Goal: Task Accomplishment & Management: Use online tool/utility

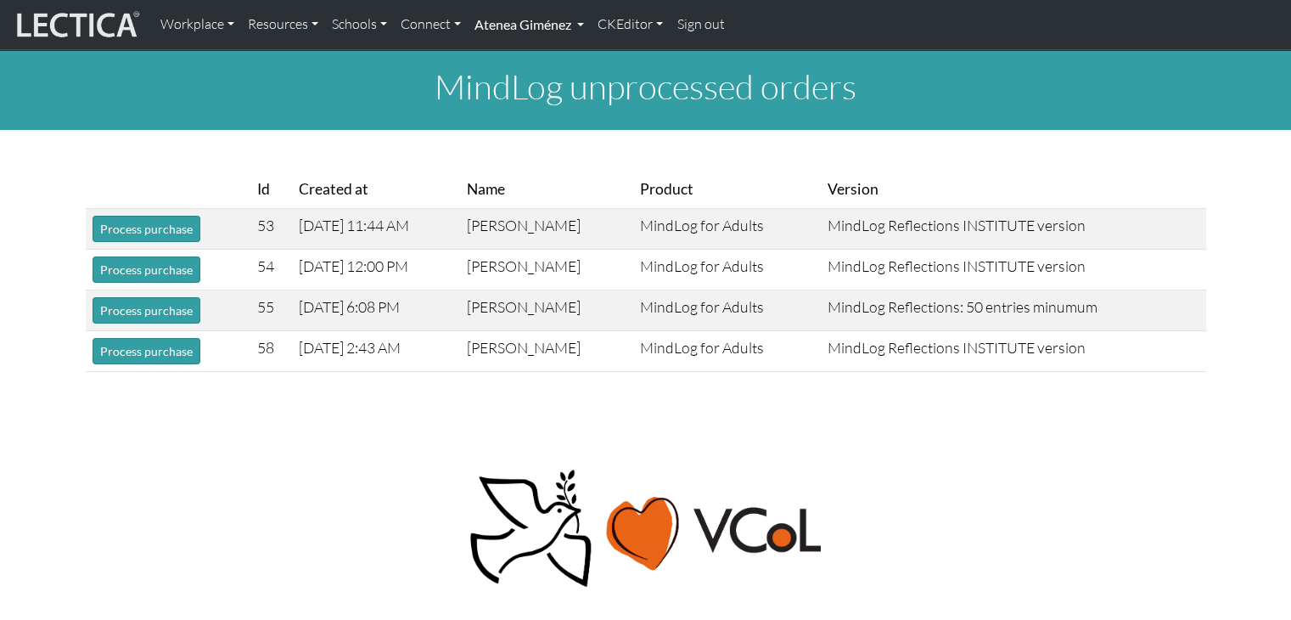
click at [509, 27] on link "Atenea Giménez" at bounding box center [529, 25] width 123 height 36
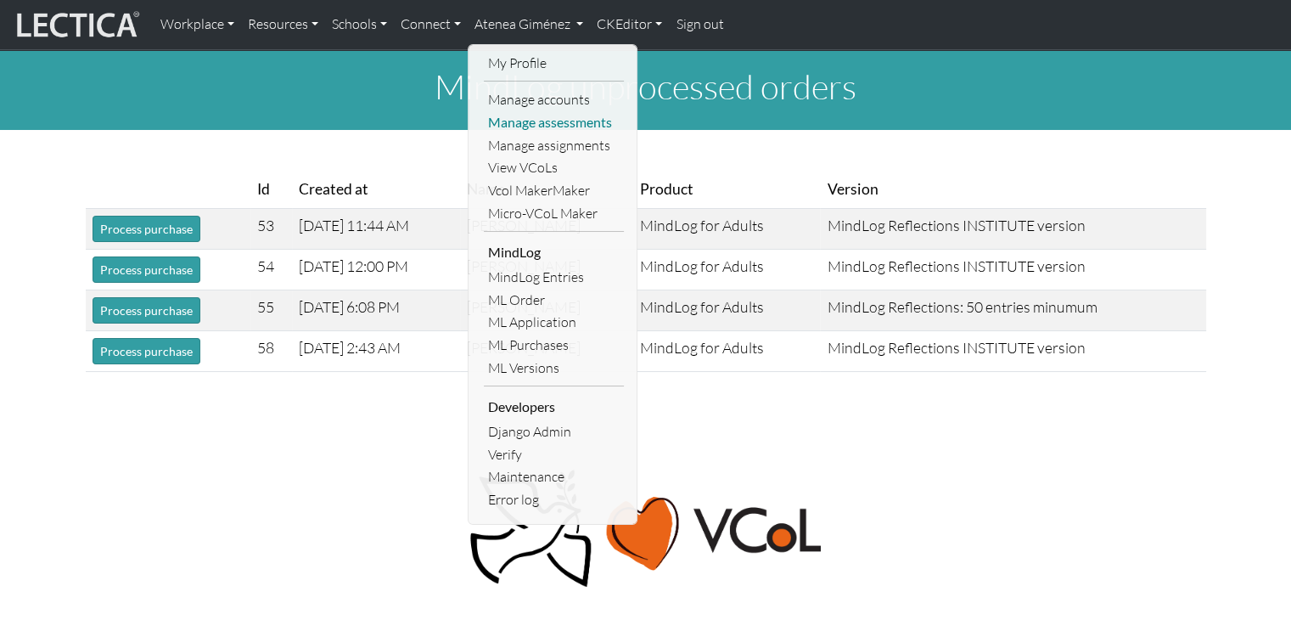
click at [531, 130] on link "Manage assessments" at bounding box center [554, 122] width 140 height 23
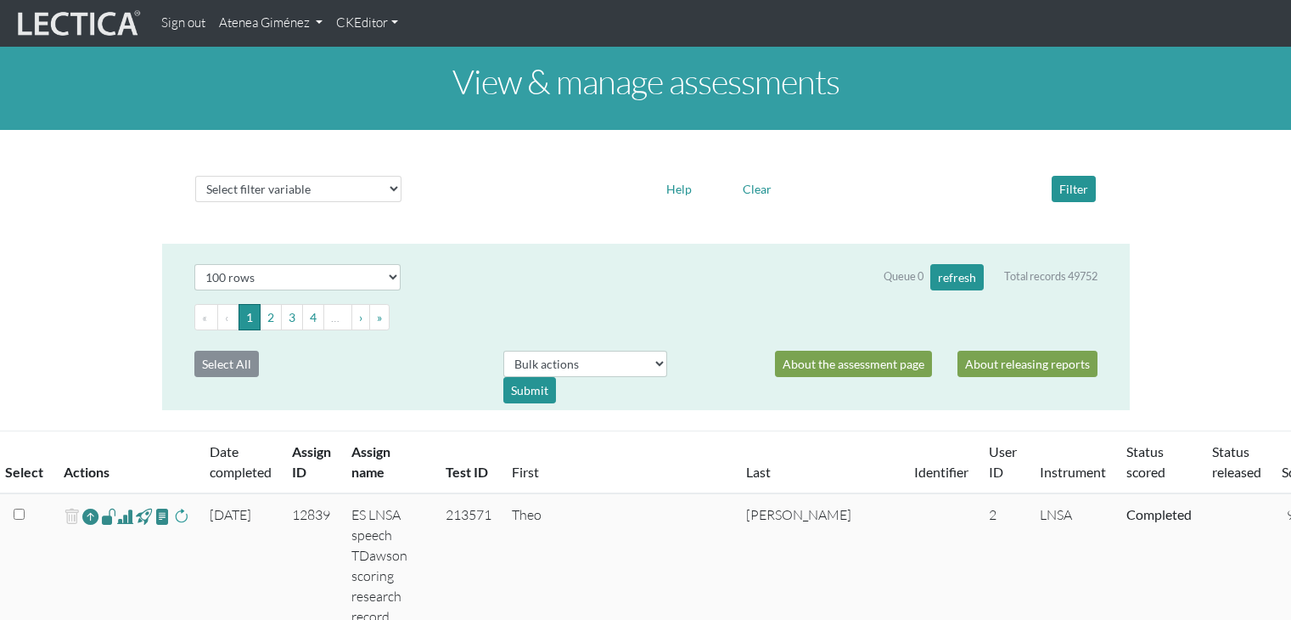
select select "100"
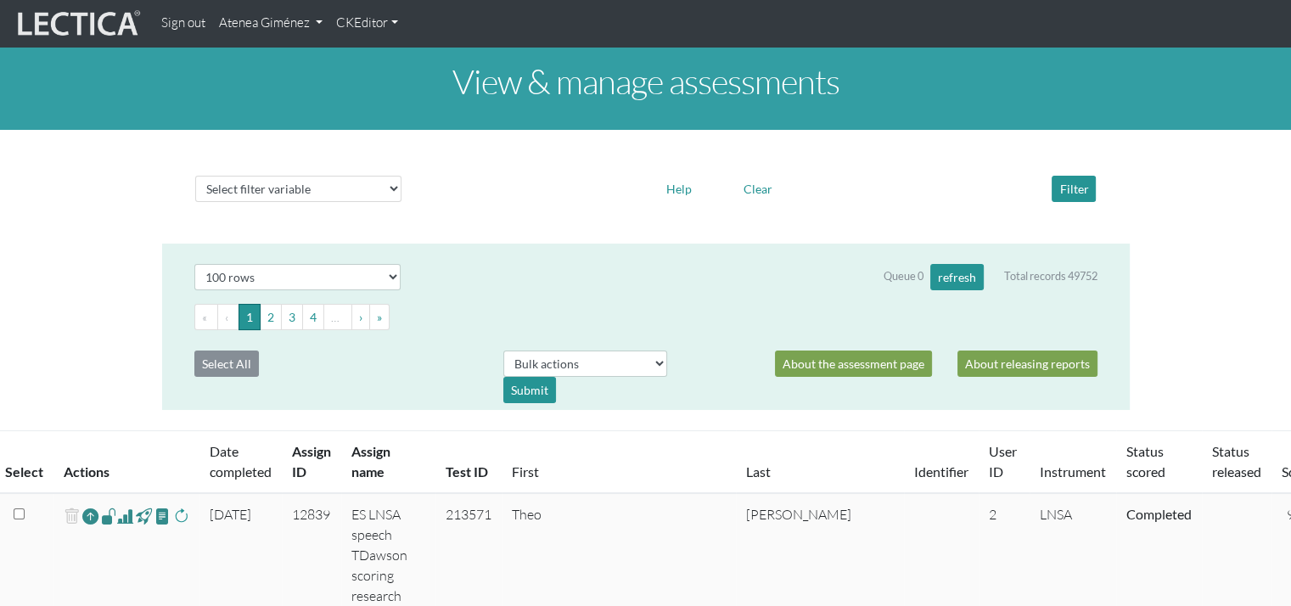
click at [334, 208] on div "Select filter variable Assignment name Assignment ID Clarity persuasive Clarity…" at bounding box center [645, 189] width 915 height 40
click at [316, 198] on select "Select filter variable Assignment name Assignment ID Clarity persuasive Clarity…" at bounding box center [298, 189] width 206 height 26
select select "status_score"
click at [195, 202] on select "Select filter variable Assignment name Assignment ID Clarity persuasive Clarity…" at bounding box center [298, 189] width 206 height 26
select select
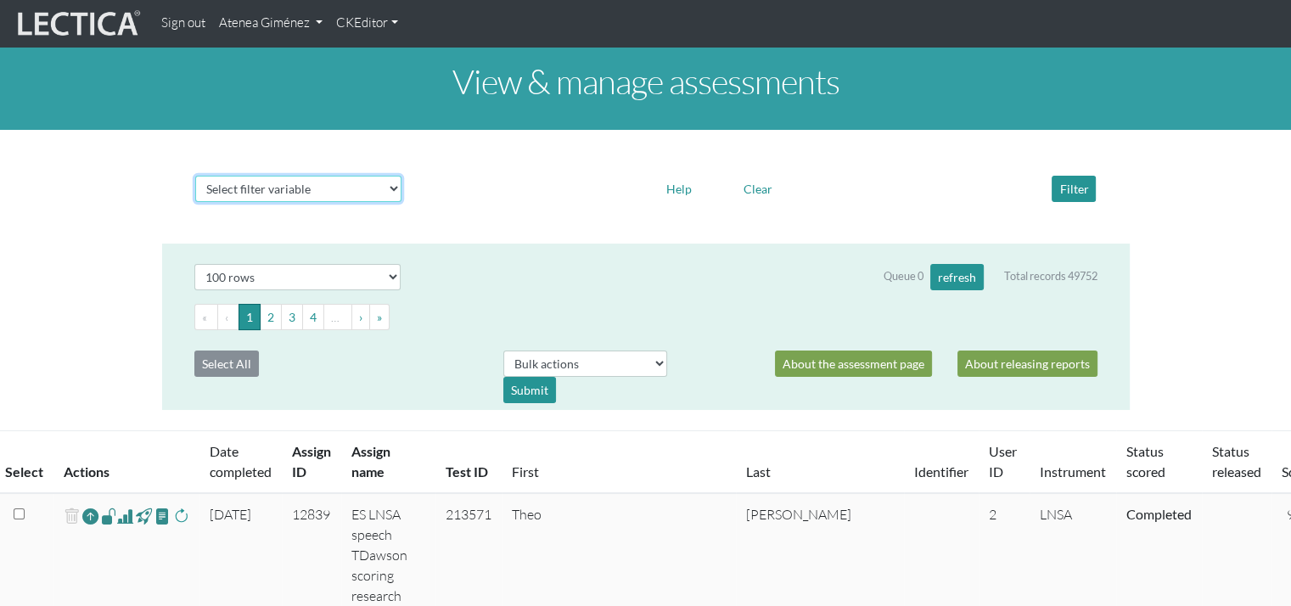
select select
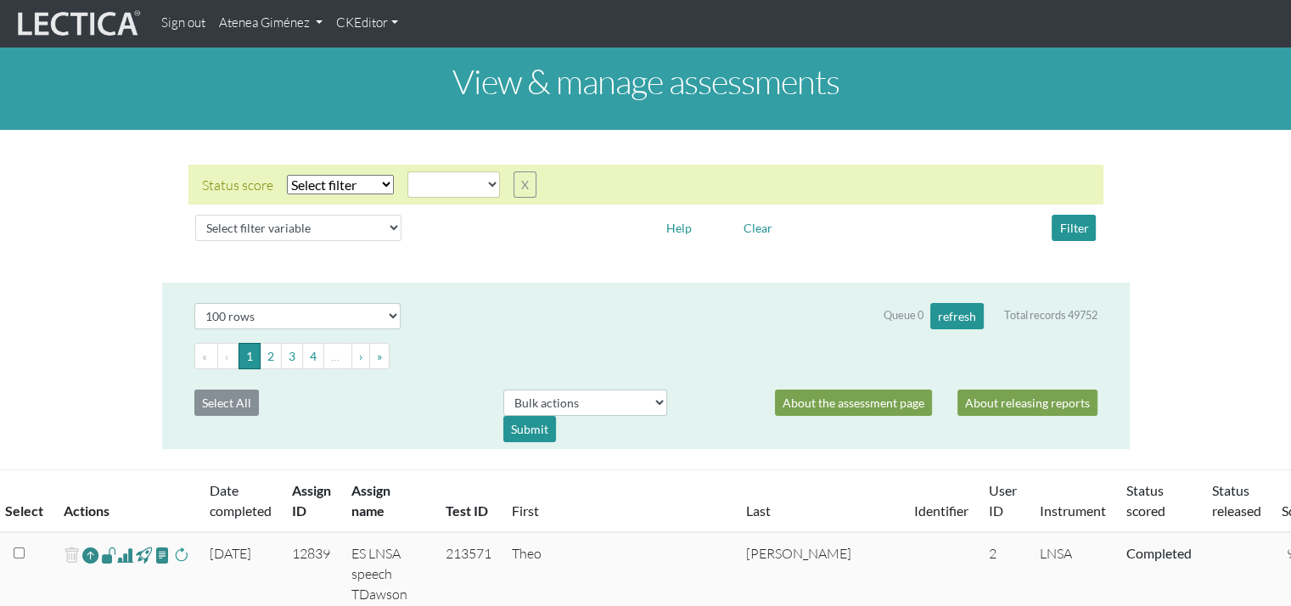
drag, startPoint x: 349, startPoint y: 202, endPoint x: 338, endPoint y: 197, distance: 12.2
click at [338, 197] on div "Status score Select filter Equals Does not equal Search string completed create…" at bounding box center [645, 185] width 915 height 40
click at [324, 188] on select "Select filter Equals Does not equal" at bounding box center [340, 185] width 107 height 20
select select "iexact"
click at [287, 175] on select "Select filter Equals Does not equal" at bounding box center [340, 185] width 107 height 20
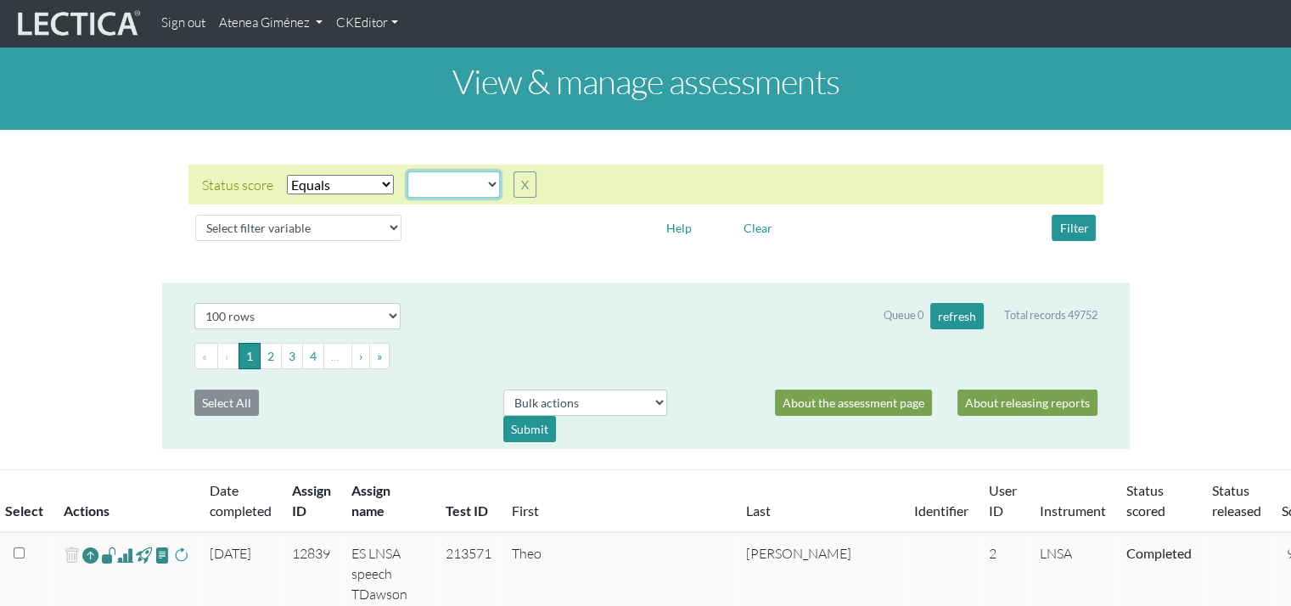
click at [485, 176] on select "completed created finalized_cs finalized_ls finalized_ss scored_cs started unsc…" at bounding box center [453, 184] width 93 height 26
select select "completed"
click at [407, 171] on select "completed created finalized_cs finalized_ls finalized_ss scored_cs started unsc…" at bounding box center [453, 184] width 93 height 26
click at [1085, 228] on button "Filter" at bounding box center [1074, 228] width 44 height 26
